Goal: Check status: Check status

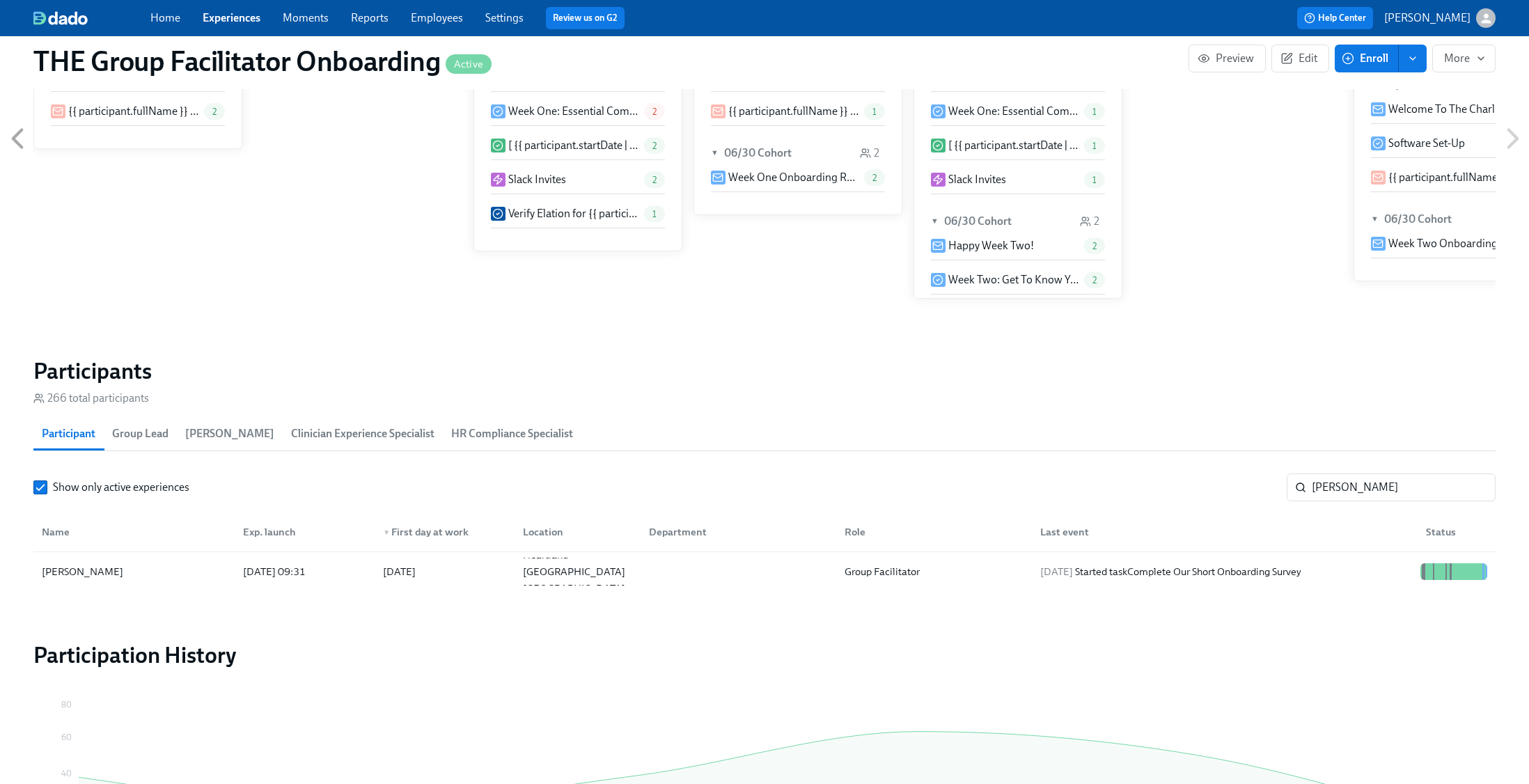
scroll to position [0, 20087]
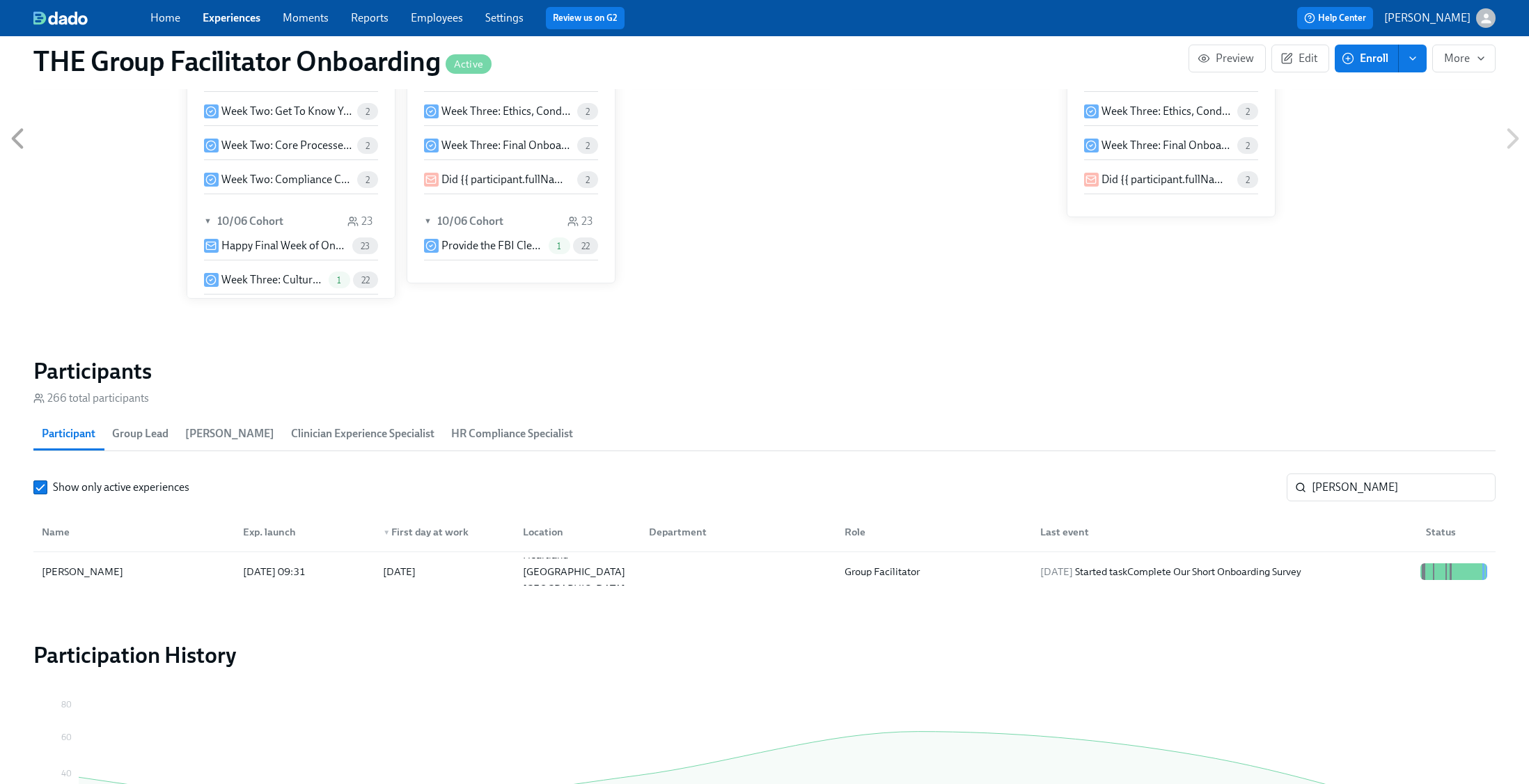
click at [1345, 471] on section "Participants 266 total participants Participant Group Lead [PERSON_NAME] Clinic…" at bounding box center [764, 477] width 1462 height 240
click at [1344, 472] on section "Participants 266 total participants Participant Group Lead [PERSON_NAME] Clinic…" at bounding box center [764, 477] width 1462 height 240
click at [1365, 489] on input "[PERSON_NAME]" at bounding box center [1403, 487] width 184 height 28
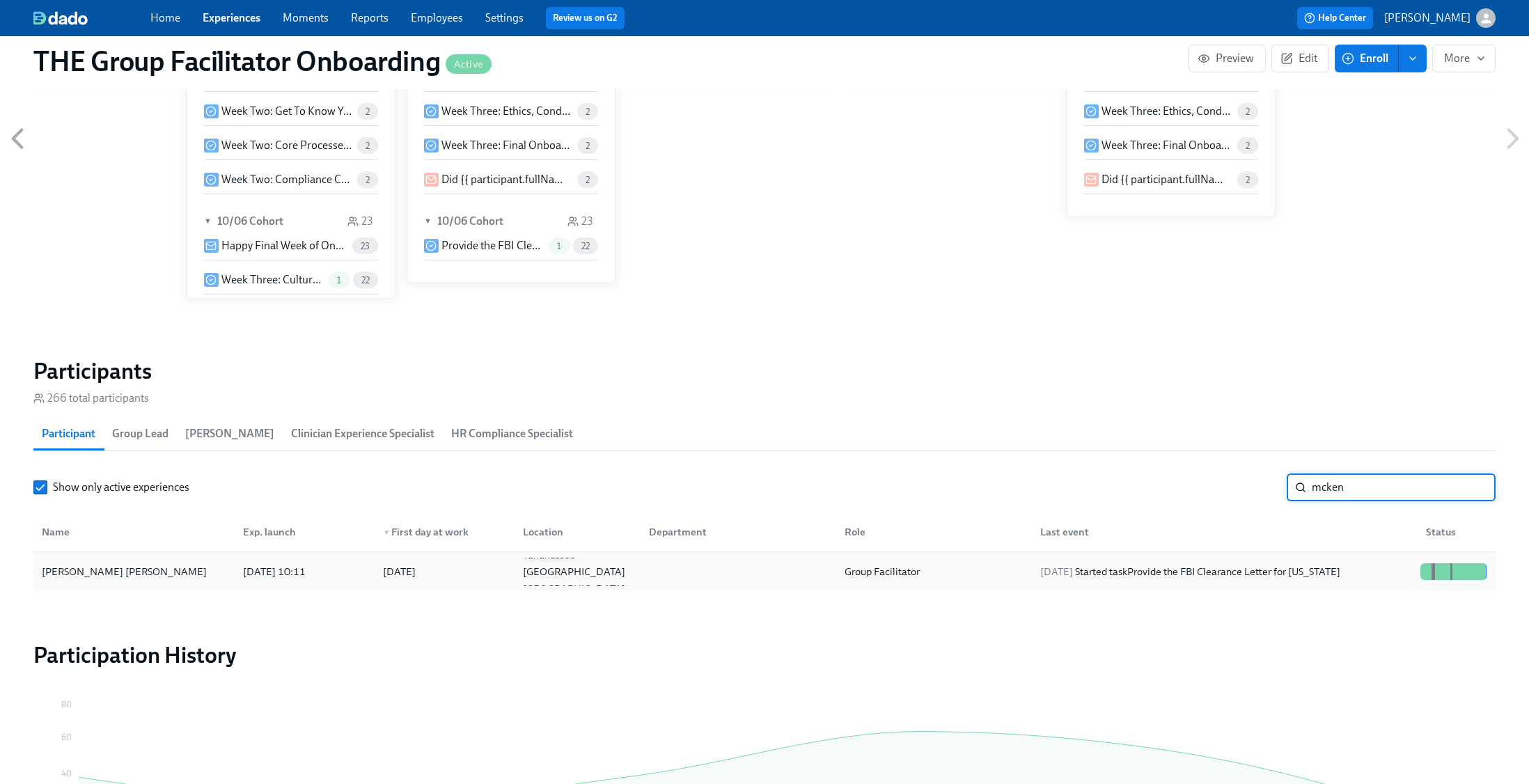
type input "mcken"
click at [1358, 563] on div "[DATE] Started task Provide the FBI Clearance Letter for [US_STATE]" at bounding box center [1221, 571] width 386 height 28
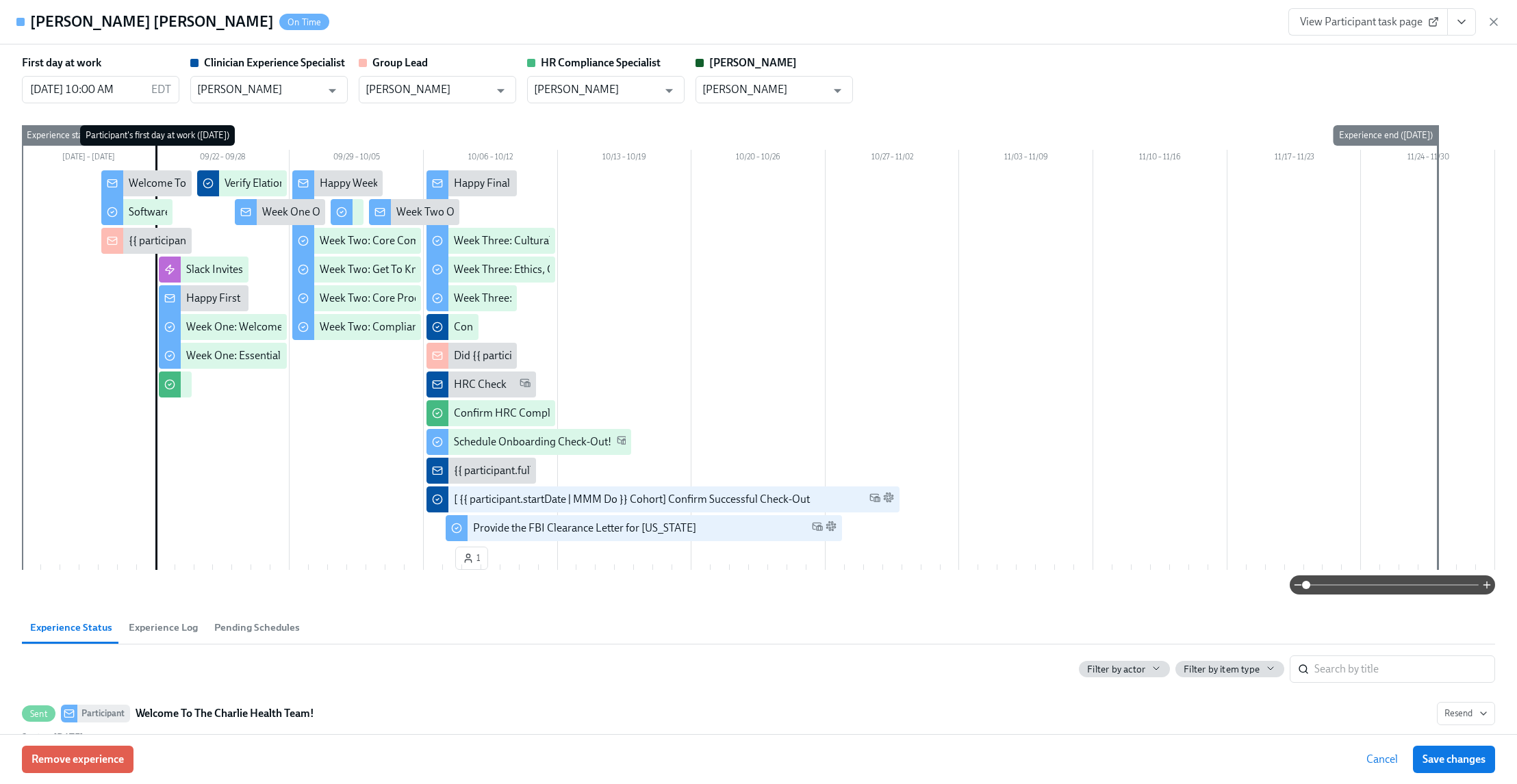
click at [1457, 31] on button "View task page" at bounding box center [1462, 22] width 29 height 27
click at [1412, 50] on link "View Clinician Experience Specialist task page" at bounding box center [1382, 53] width 211 height 15
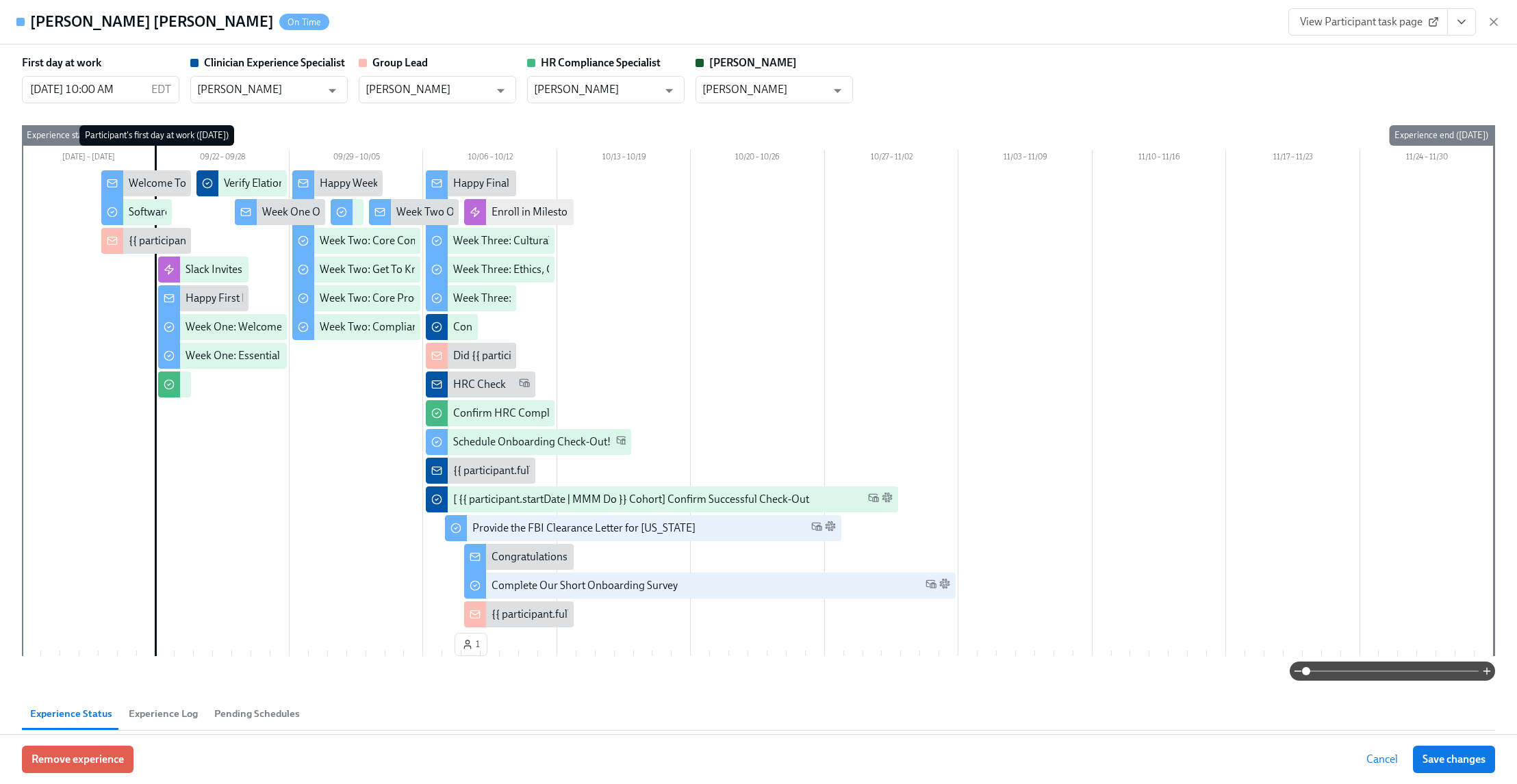
click at [1499, 22] on icon "button" at bounding box center [1494, 22] width 14 height 14
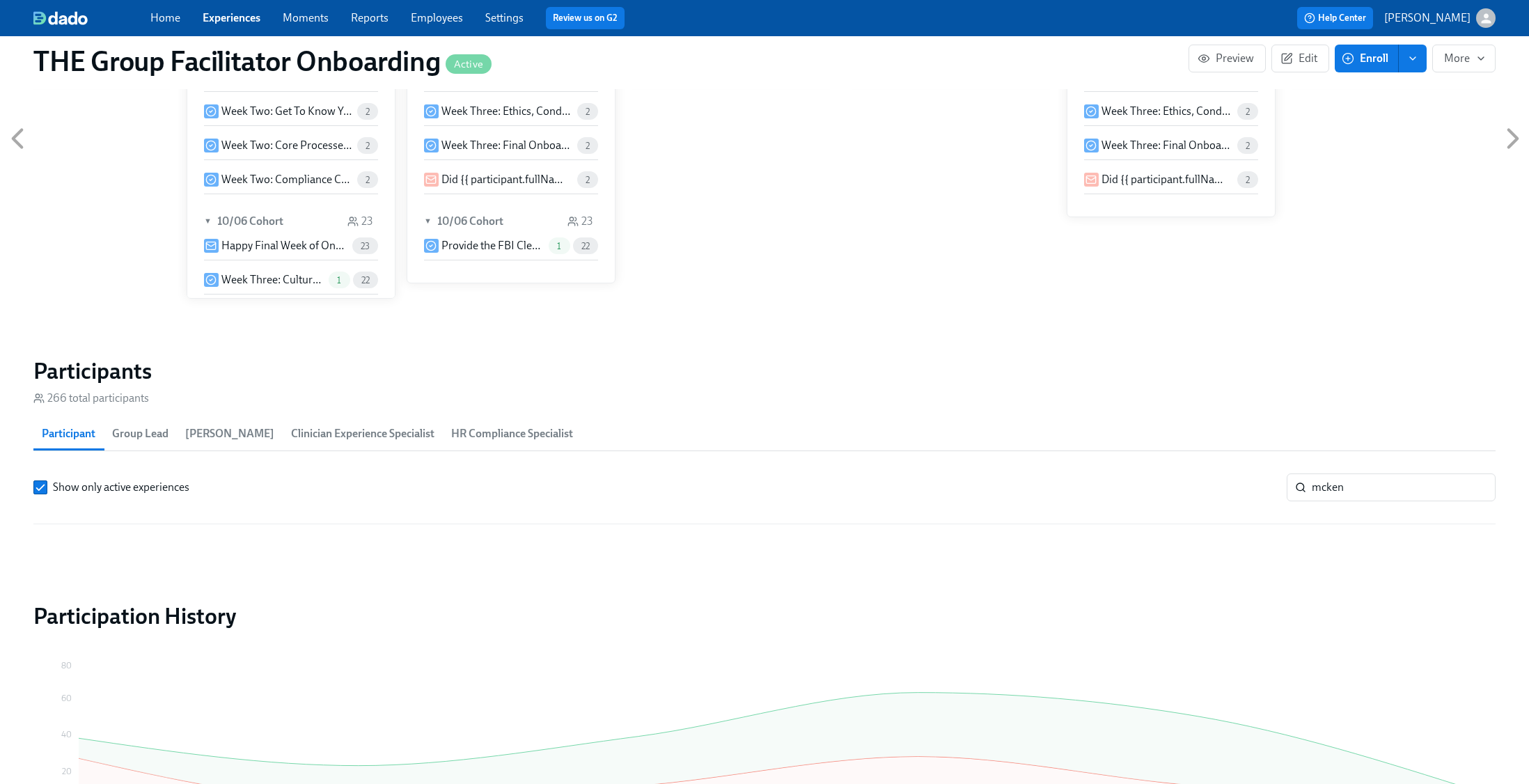
scroll to position [0, 20085]
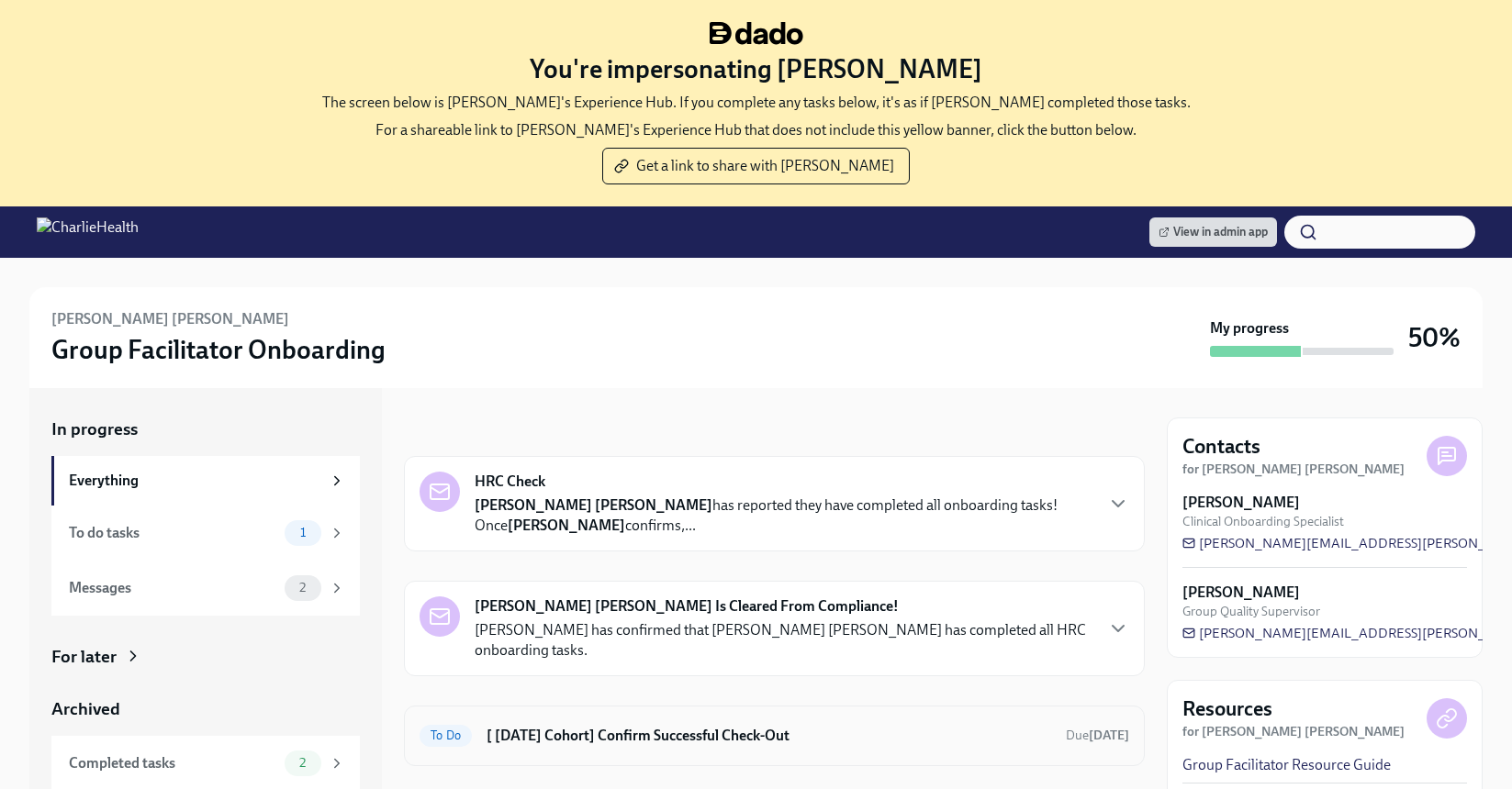
click at [633, 726] on div "To Do [ Sep 22nd Cohort] Confirm Successful Check-Out Due Oct 31st" at bounding box center [774, 735] width 709 height 29
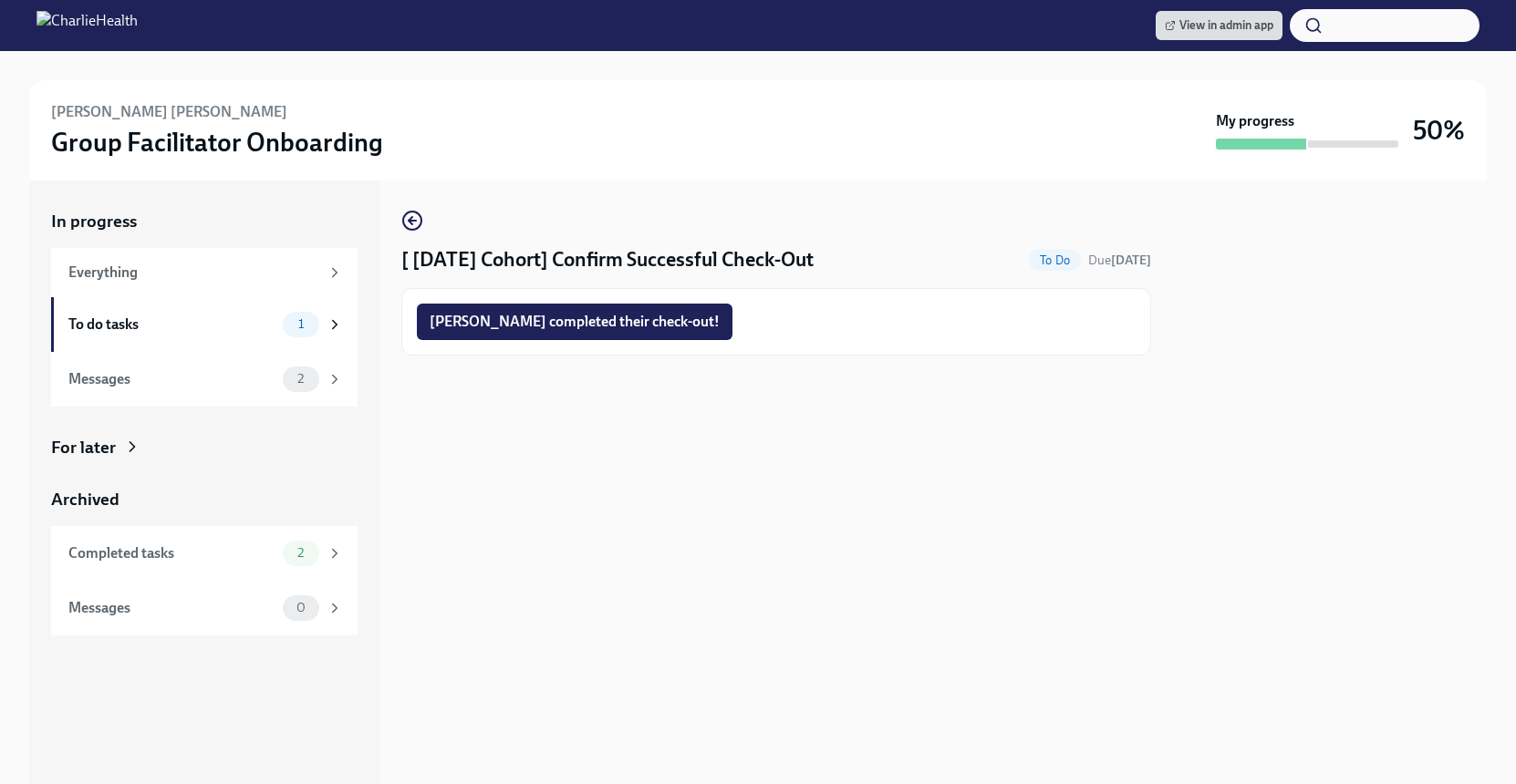
click at [628, 309] on button "McKenna completed their check-out!" at bounding box center [575, 321] width 316 height 36
